Goal: Transaction & Acquisition: Purchase product/service

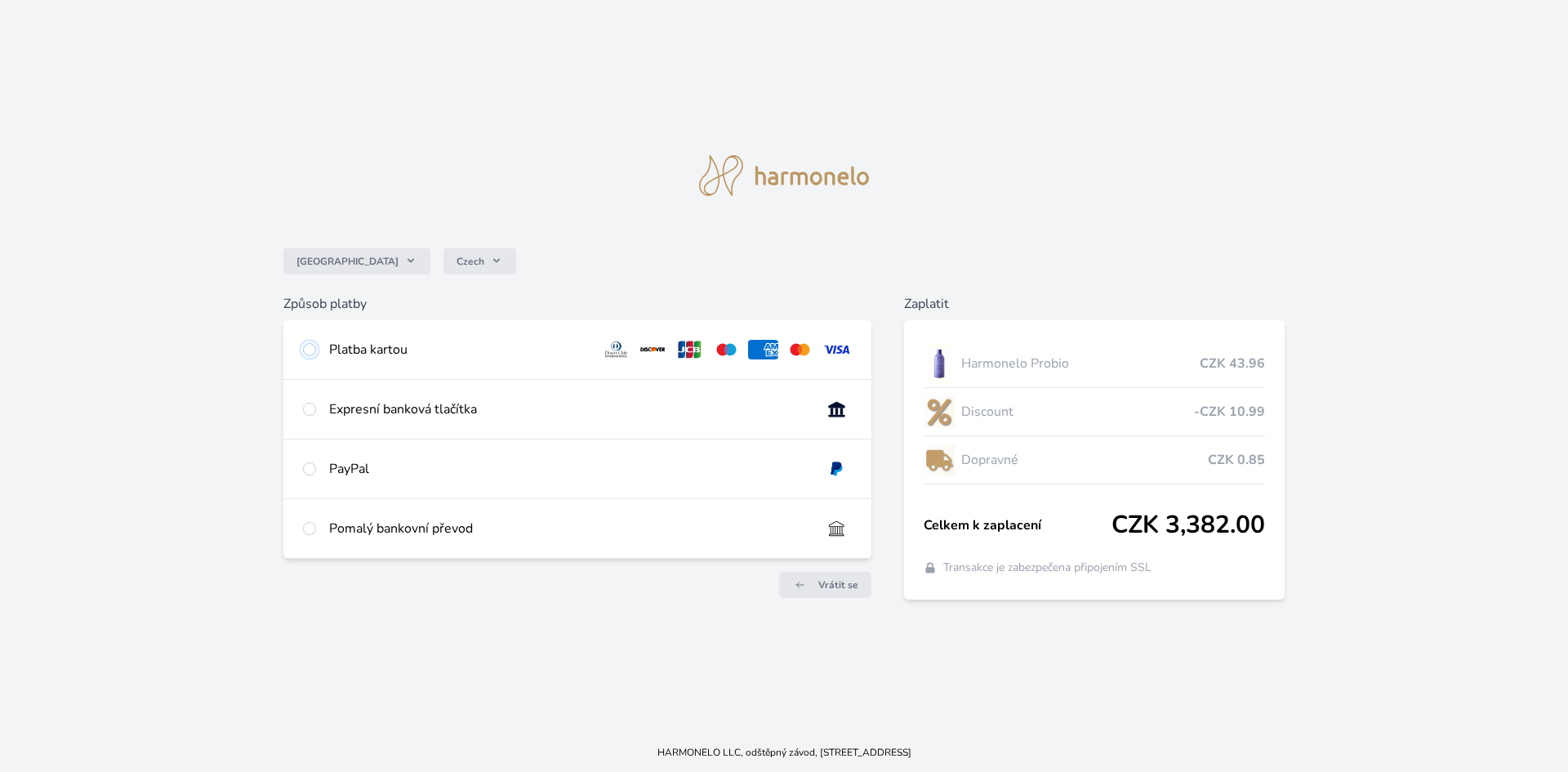
click at [308, 350] on input "radio" at bounding box center [309, 349] width 13 height 13
radio input "true"
click at [311, 408] on input "radio" at bounding box center [309, 409] width 13 height 13
radio input "true"
click at [309, 531] on input "radio" at bounding box center [309, 528] width 13 height 13
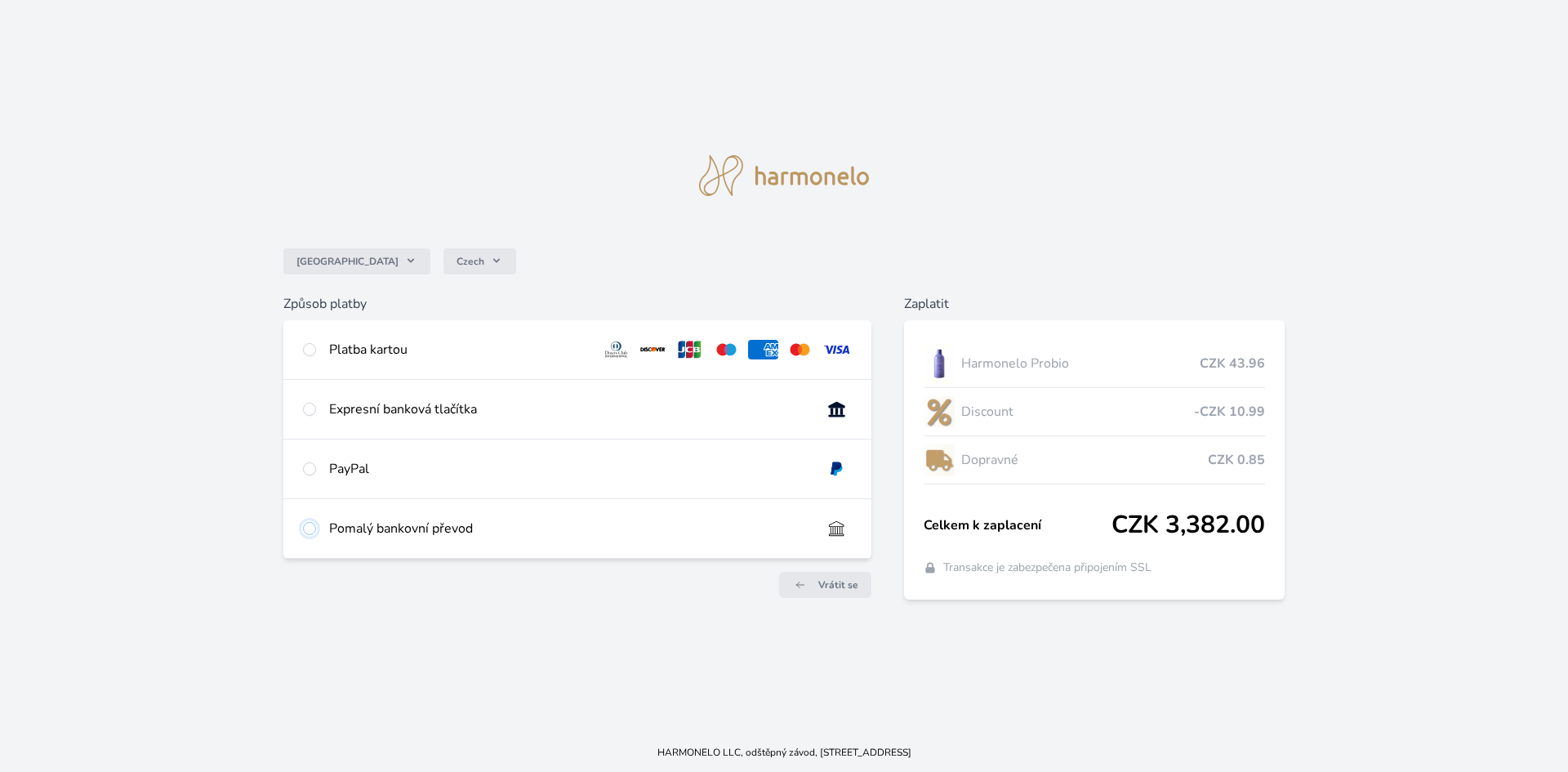
radio input "true"
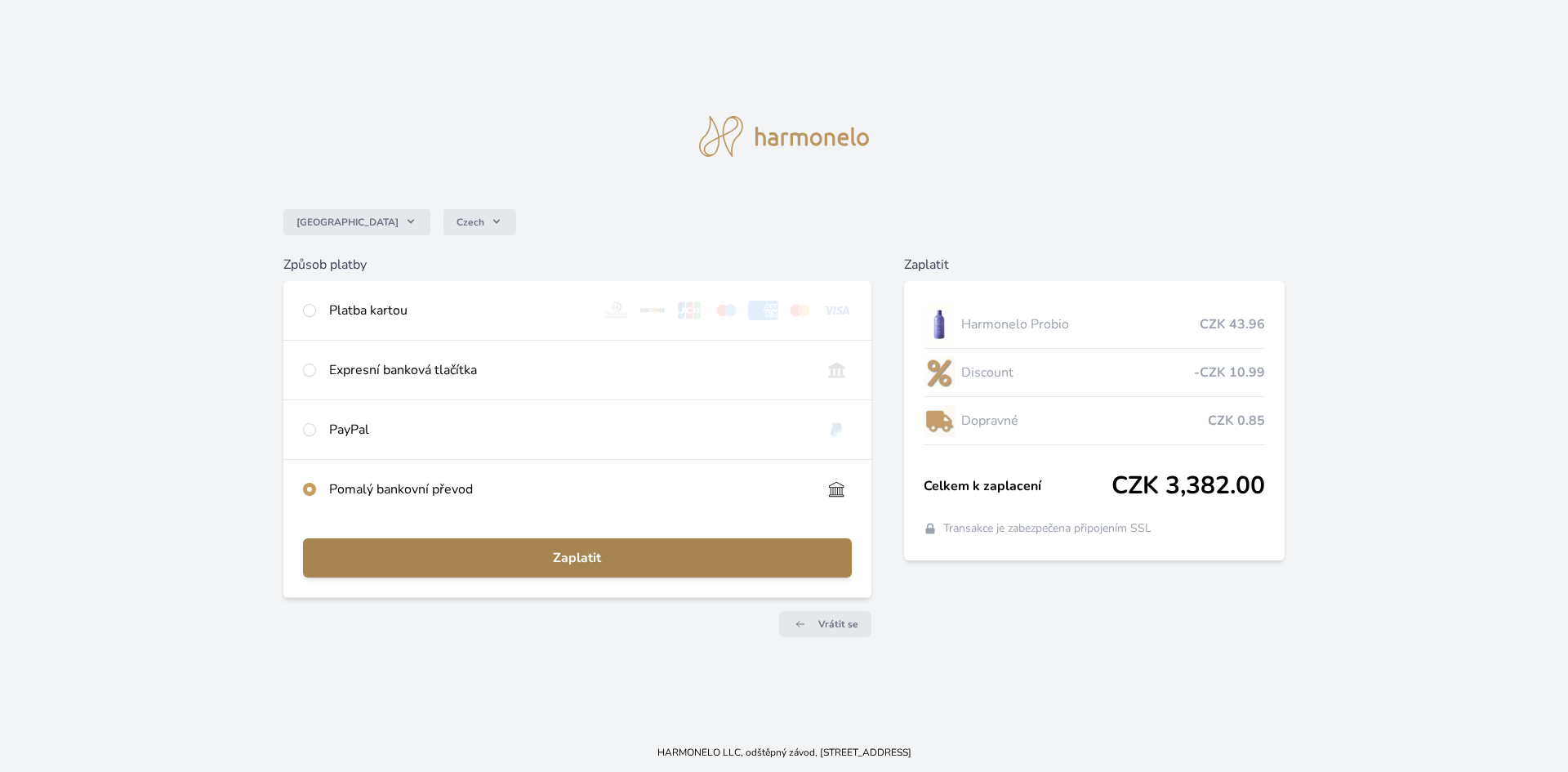
click at [565, 554] on span "Zaplatit" at bounding box center [577, 558] width 523 height 20
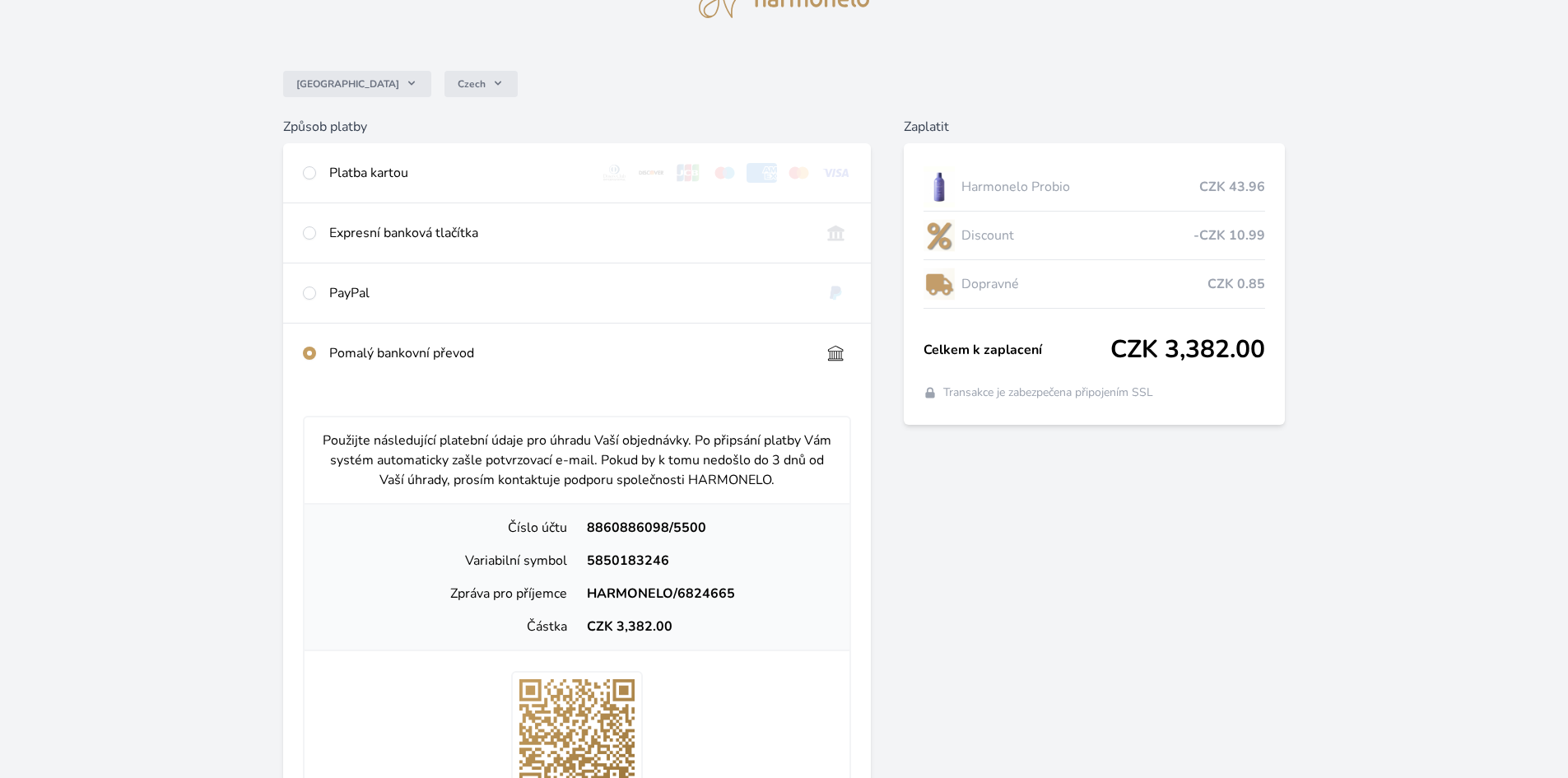
scroll to position [247, 0]
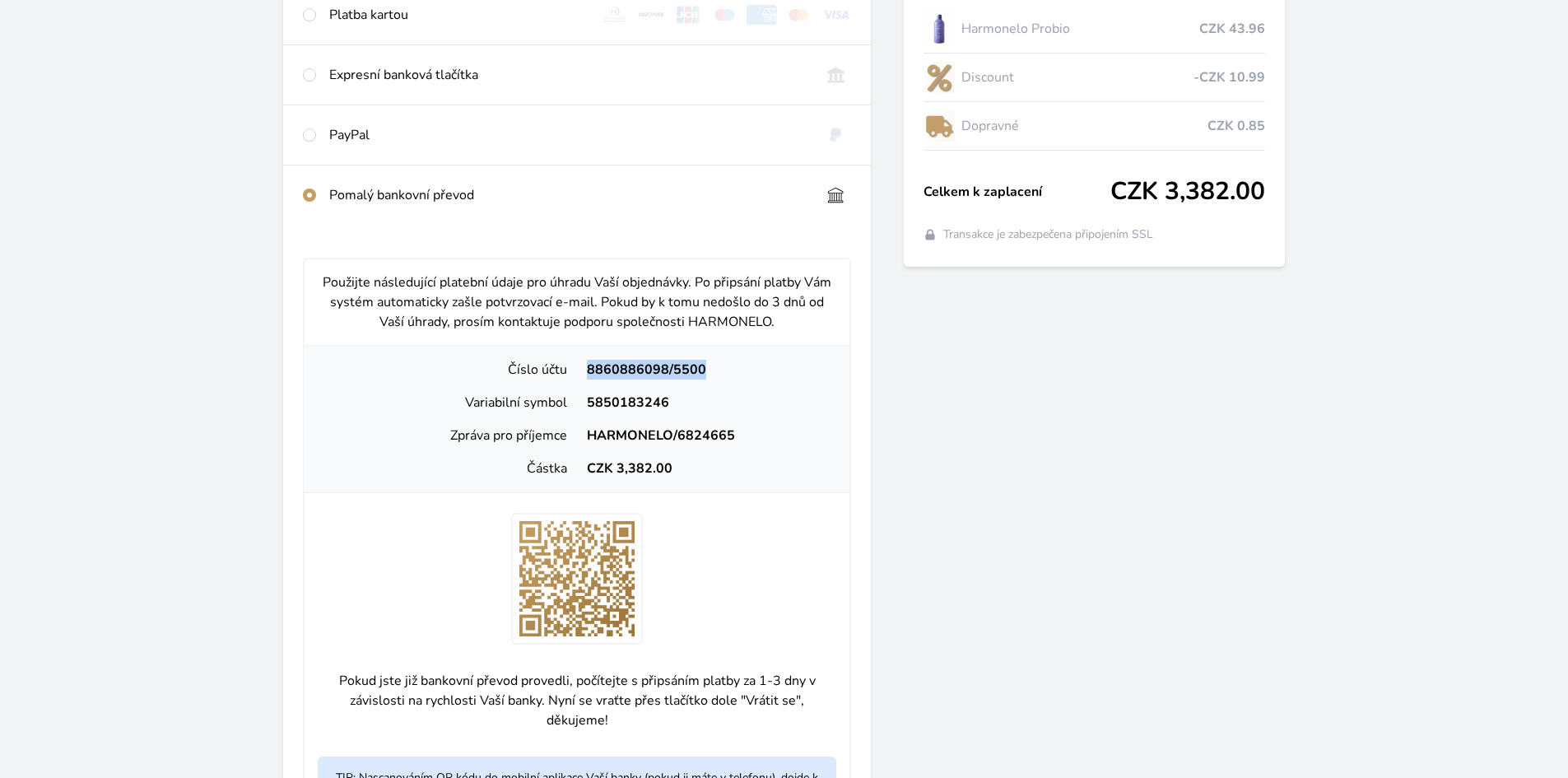
drag, startPoint x: 584, startPoint y: 367, endPoint x: 699, endPoint y: 368, distance: 115.0
click at [699, 368] on div "8860886098/5500" at bounding box center [707, 370] width 259 height 20
copy div "8860886098/5500"
click at [610, 368] on div "8860886098/5500" at bounding box center [707, 370] width 259 height 20
drag, startPoint x: 582, startPoint y: 367, endPoint x: 708, endPoint y: 367, distance: 126.0
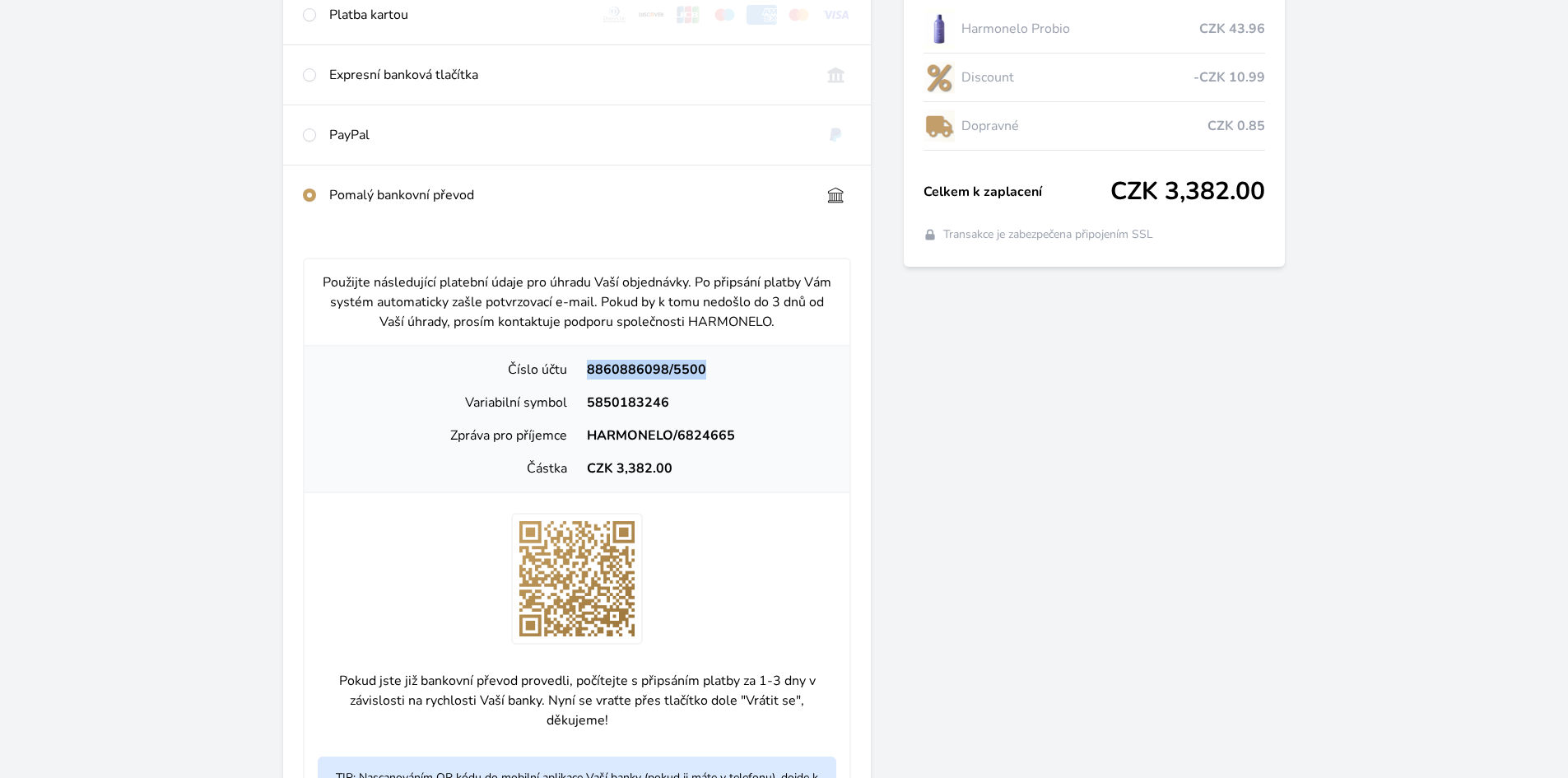
click at [708, 367] on div "8860886098/5500" at bounding box center [707, 370] width 259 height 20
copy div "8860886098/5500"
drag, startPoint x: 586, startPoint y: 399, endPoint x: 673, endPoint y: 401, distance: 87.0
click at [673, 401] on div "5850183246" at bounding box center [707, 403] width 259 height 20
copy div "5850183246"
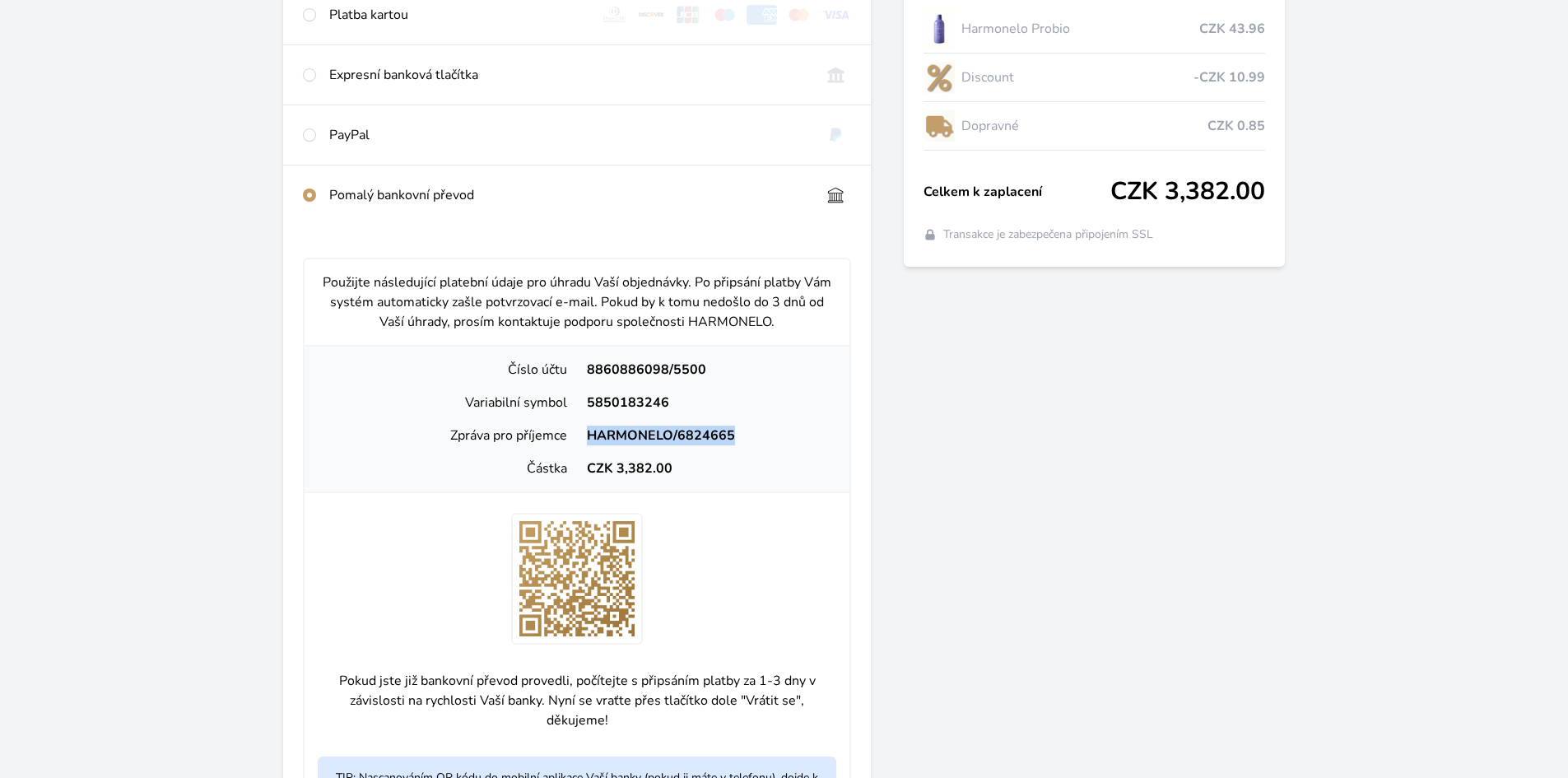
drag, startPoint x: 587, startPoint y: 433, endPoint x: 733, endPoint y: 432, distance: 146.0
click at [733, 432] on div "HARMONELO/6824665" at bounding box center [707, 435] width 259 height 20
copy div "HARMONELO/6824665"
drag, startPoint x: 616, startPoint y: 466, endPoint x: 663, endPoint y: 466, distance: 47.0
click at [668, 468] on div "CZK 3,382.00" at bounding box center [707, 468] width 259 height 20
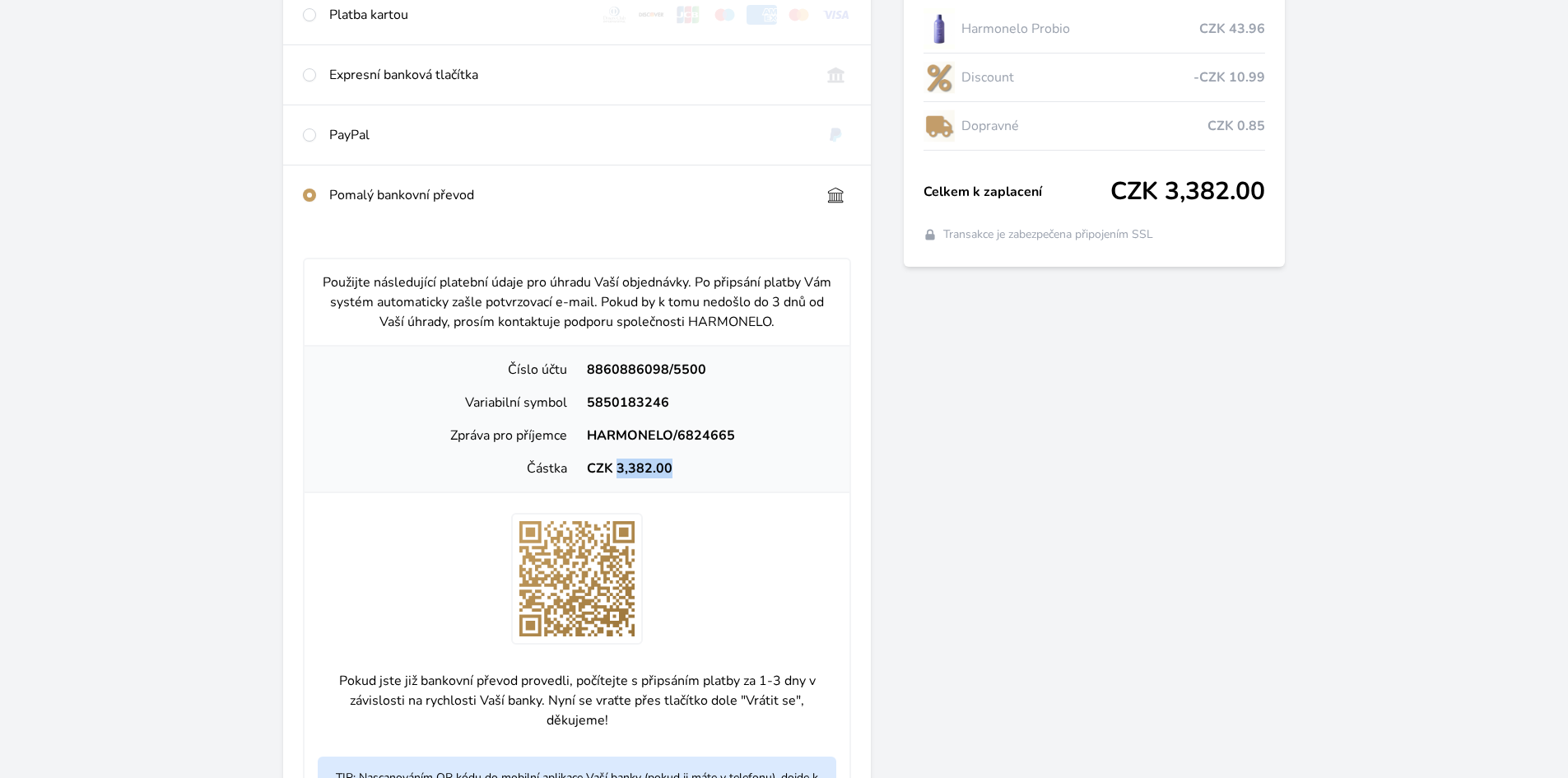
copy div "3,382.00"
drag, startPoint x: 585, startPoint y: 433, endPoint x: 736, endPoint y: 433, distance: 151.0
click at [737, 433] on div "HARMONELO/6824665" at bounding box center [707, 435] width 259 height 20
copy div "HARMONELO/6824665"
drag, startPoint x: 584, startPoint y: 401, endPoint x: 671, endPoint y: 398, distance: 87.1
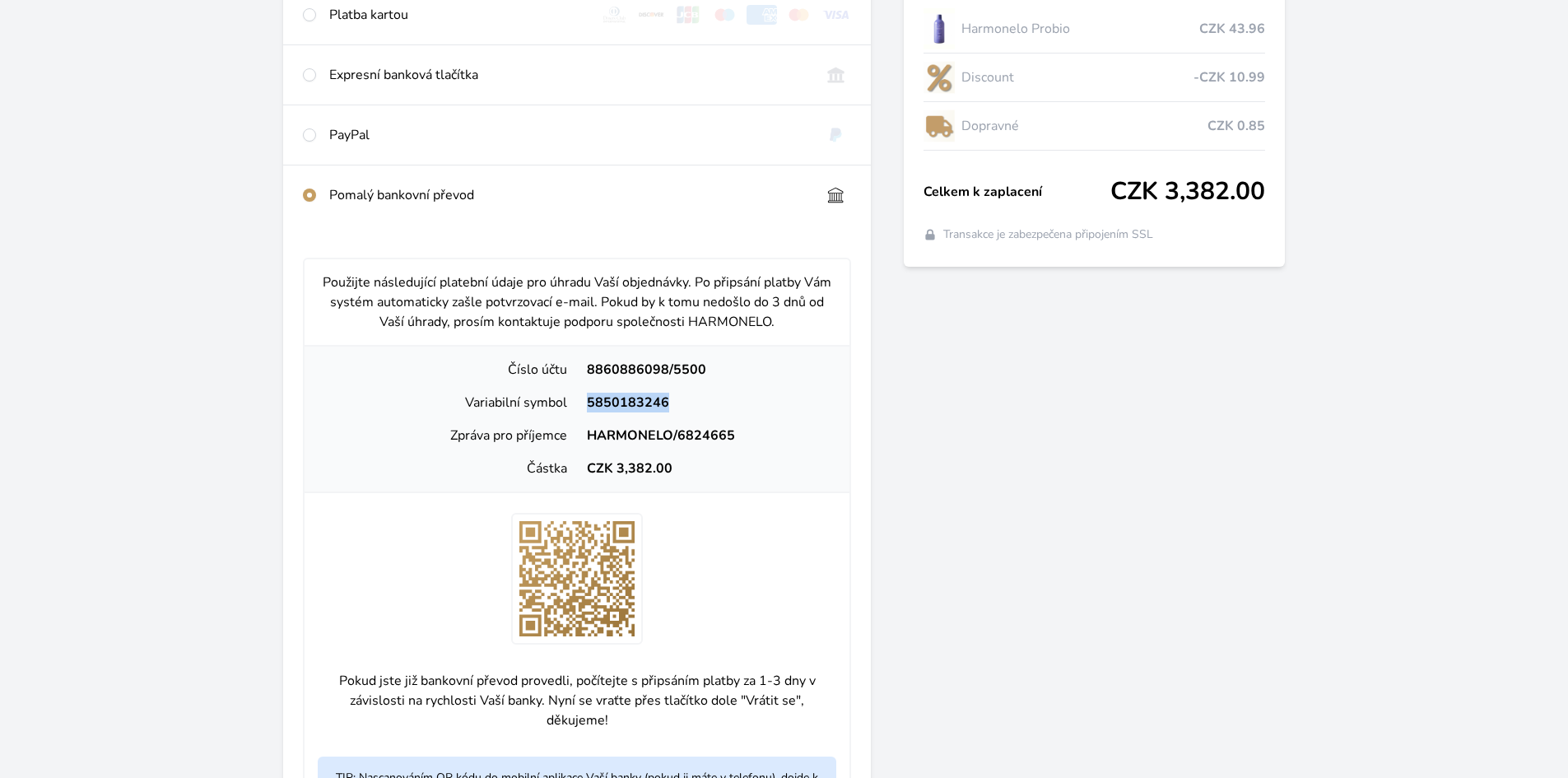
click at [671, 398] on div "5850183246" at bounding box center [707, 403] width 259 height 20
copy div "5850183246"
